Goal: Check status: Check status

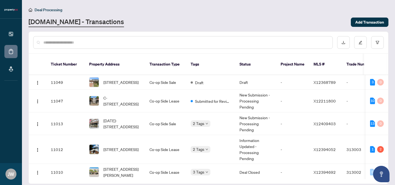
scroll to position [51, 0]
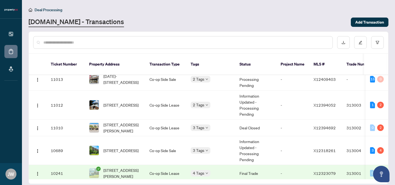
scroll to position [51, 0]
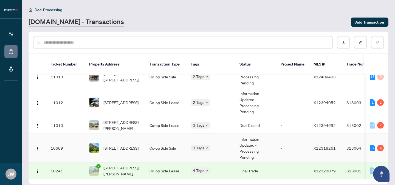
click at [254, 138] on td "Information Updated - Processing Pending" at bounding box center [255, 148] width 41 height 29
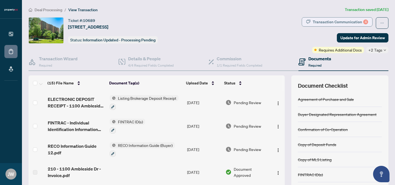
click at [330, 21] on div "Transaction Communication 4" at bounding box center [340, 22] width 55 height 9
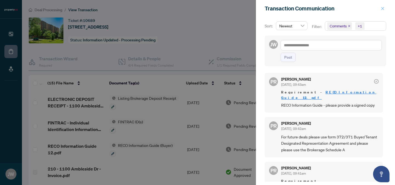
click at [382, 9] on icon "close" at bounding box center [383, 8] width 3 height 3
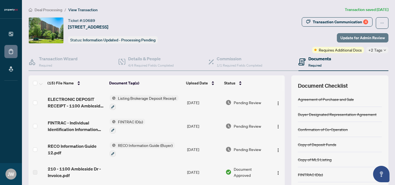
click at [359, 34] on span "Update for Admin Review" at bounding box center [363, 38] width 44 height 9
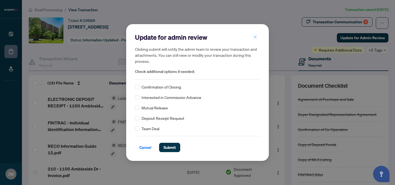
click at [260, 33] on button "button" at bounding box center [255, 36] width 11 height 9
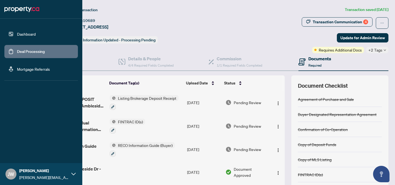
click at [30, 49] on link "Deal Processing" at bounding box center [31, 51] width 28 height 5
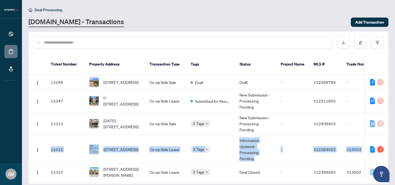
drag, startPoint x: 389, startPoint y: 116, endPoint x: 388, endPoint y: 138, distance: 21.4
click at [388, 138] on div "Ticket Number Property Address Transaction Type Tags Status Project Name MLS # …" at bounding box center [209, 108] width 360 height 153
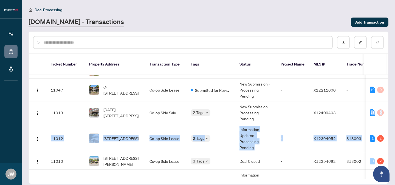
scroll to position [11, 0]
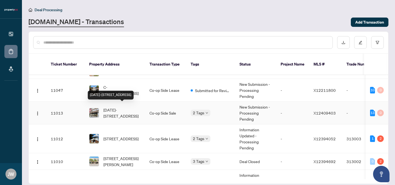
click at [115, 107] on span "[DATE]-[STREET_ADDRESS]" at bounding box center [122, 113] width 37 height 12
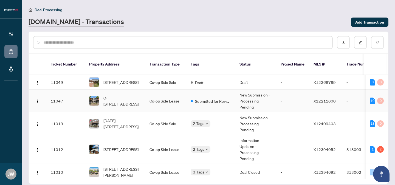
click at [167, 93] on td "Co-op Side Lease" at bounding box center [165, 101] width 41 height 23
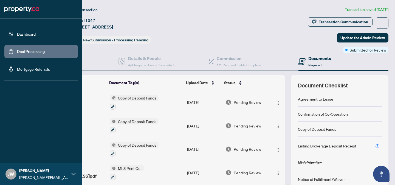
click at [28, 54] on link "Deal Processing" at bounding box center [31, 51] width 28 height 5
